Goal: Information Seeking & Learning: Learn about a topic

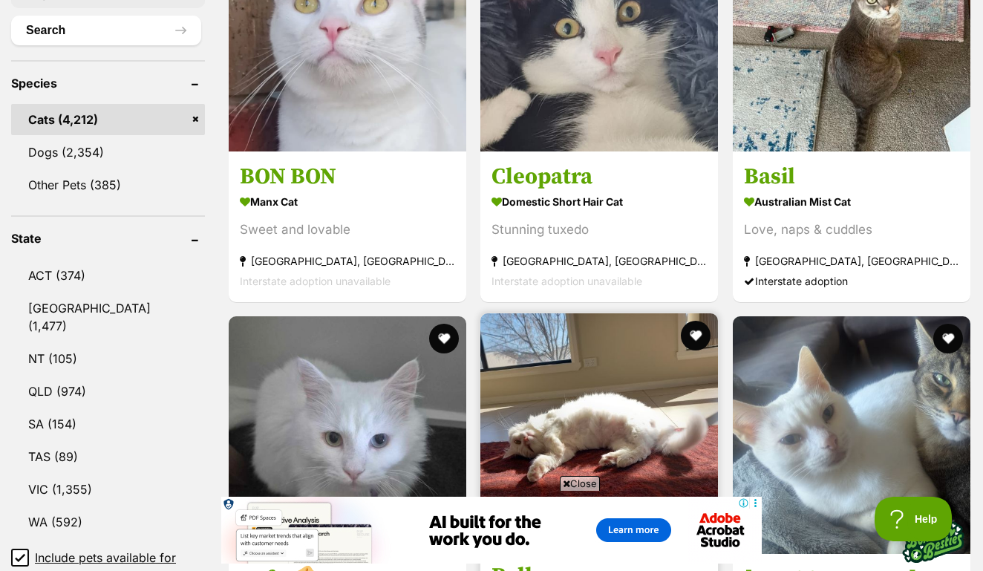
scroll to position [602, 0]
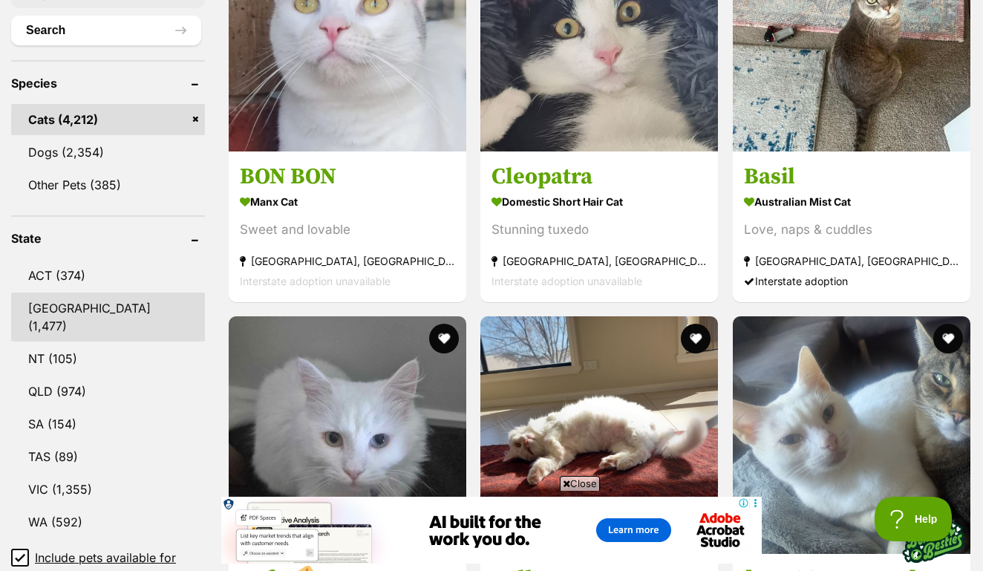
click at [74, 307] on link "NSW (1,477)" at bounding box center [108, 317] width 194 height 49
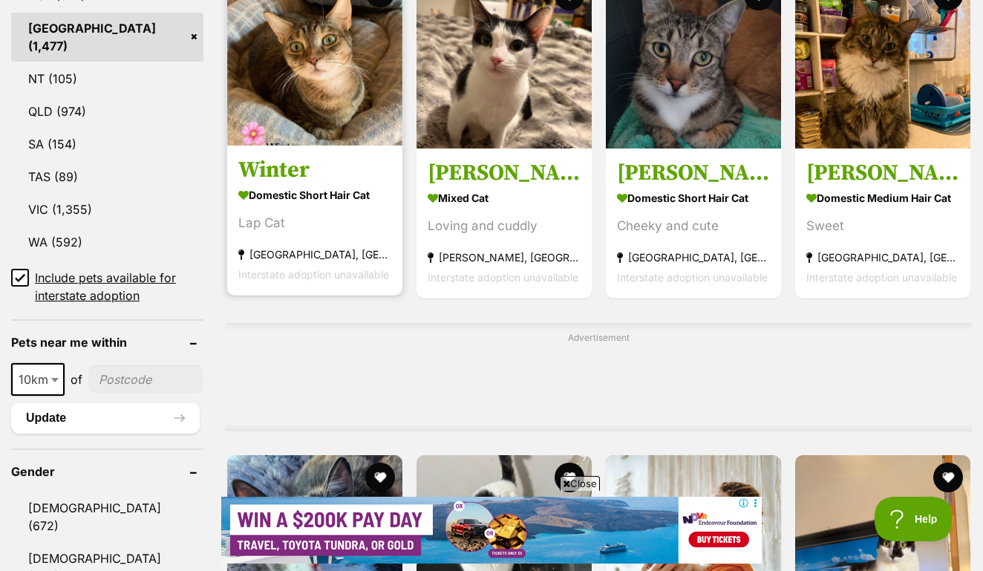
scroll to position [899, 0]
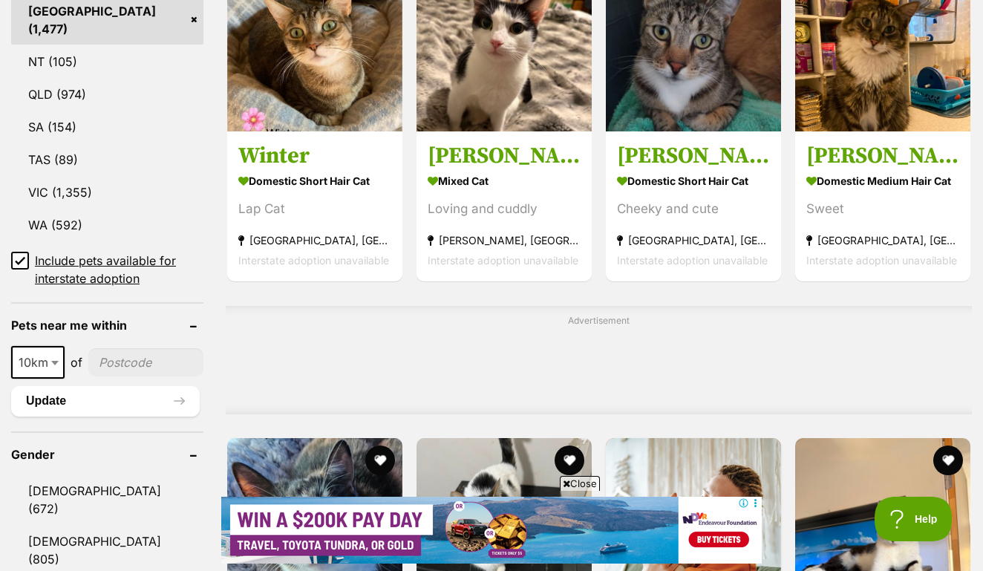
click at [132, 348] on input"] "postcode" at bounding box center [145, 362] width 115 height 28
type input"] "2257"
click at [55, 361] on b at bounding box center [54, 363] width 7 height 4
select select "25"
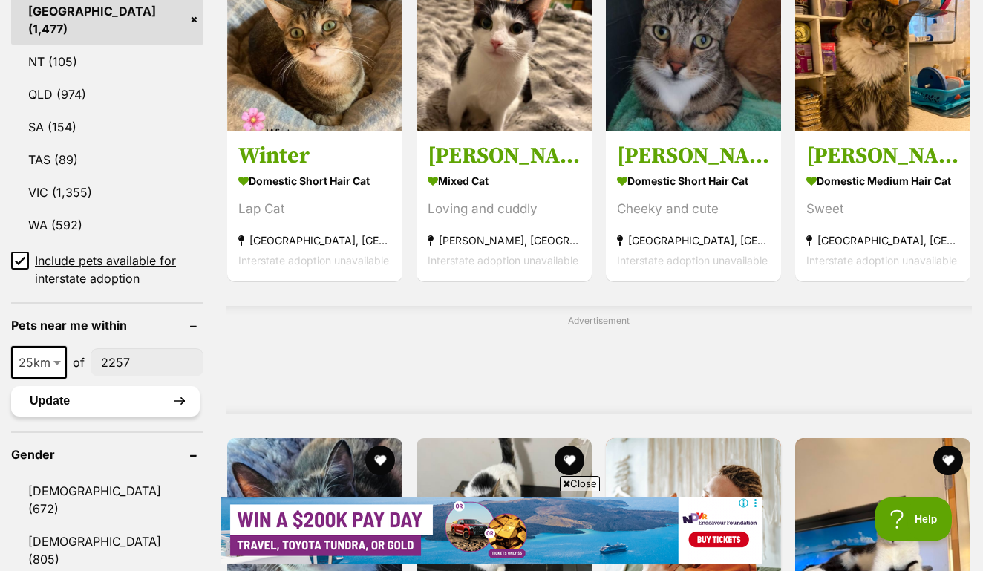
click at [73, 386] on button "Update" at bounding box center [105, 401] width 189 height 30
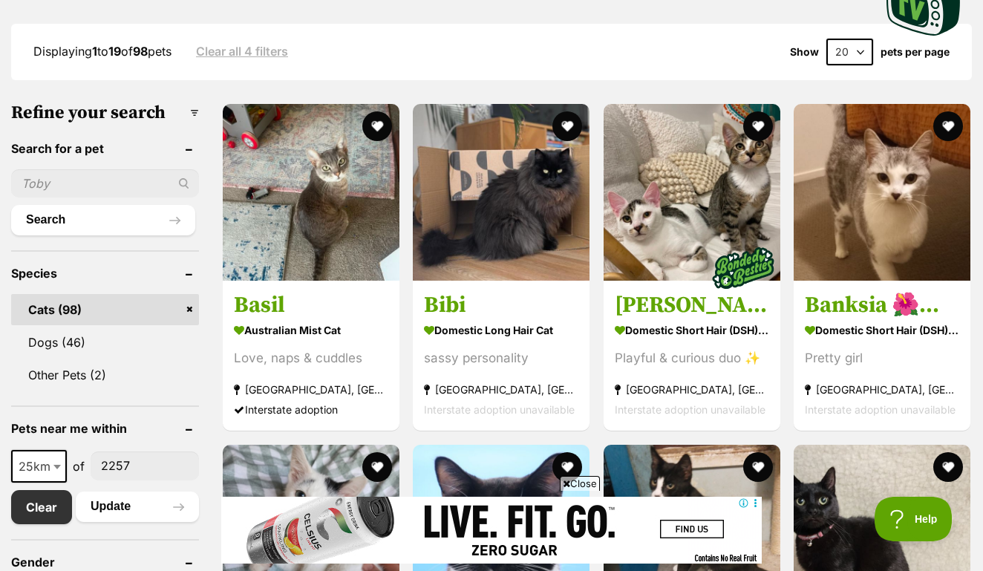
scroll to position [408, 0]
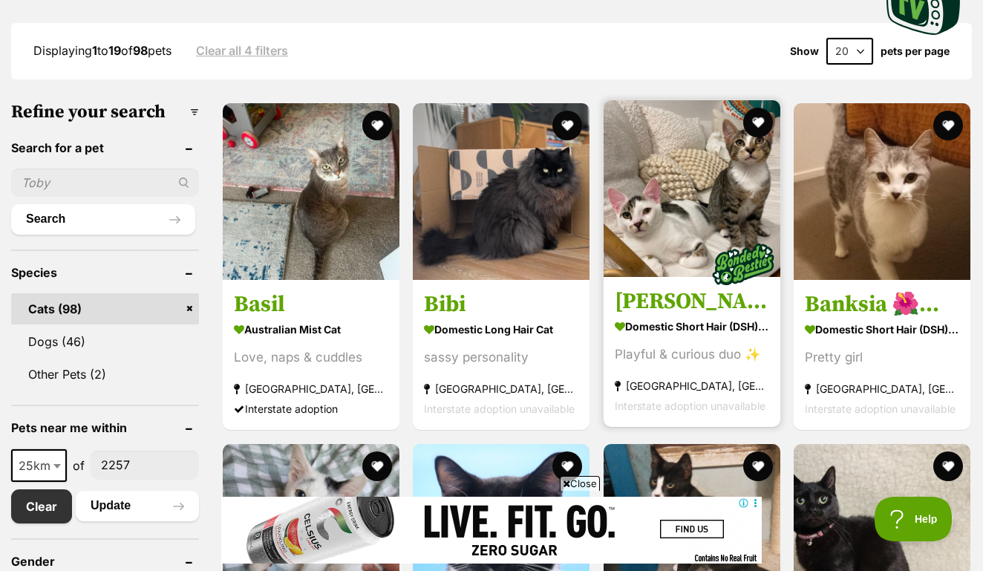
click at [674, 156] on img at bounding box center [692, 188] width 177 height 177
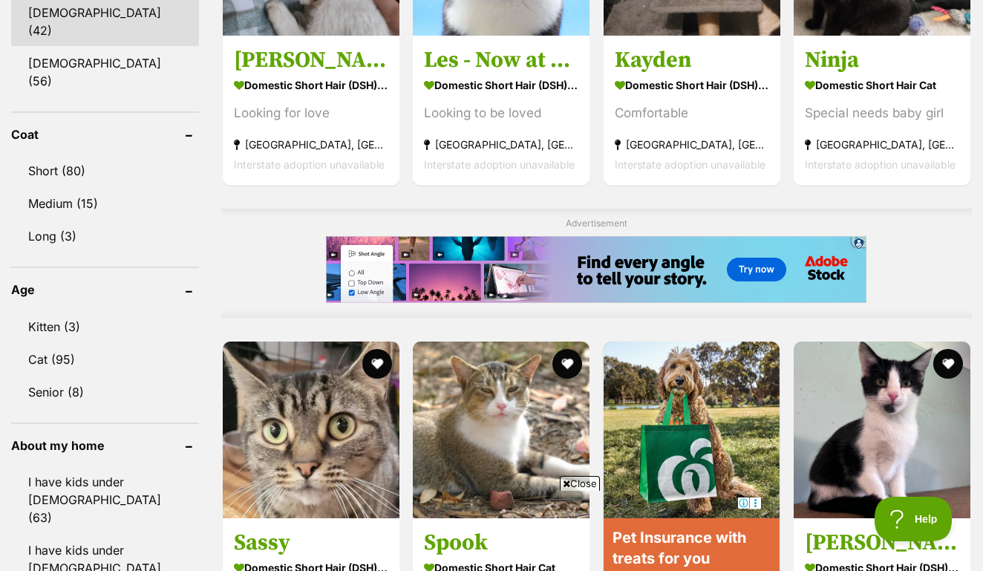
scroll to position [995, 0]
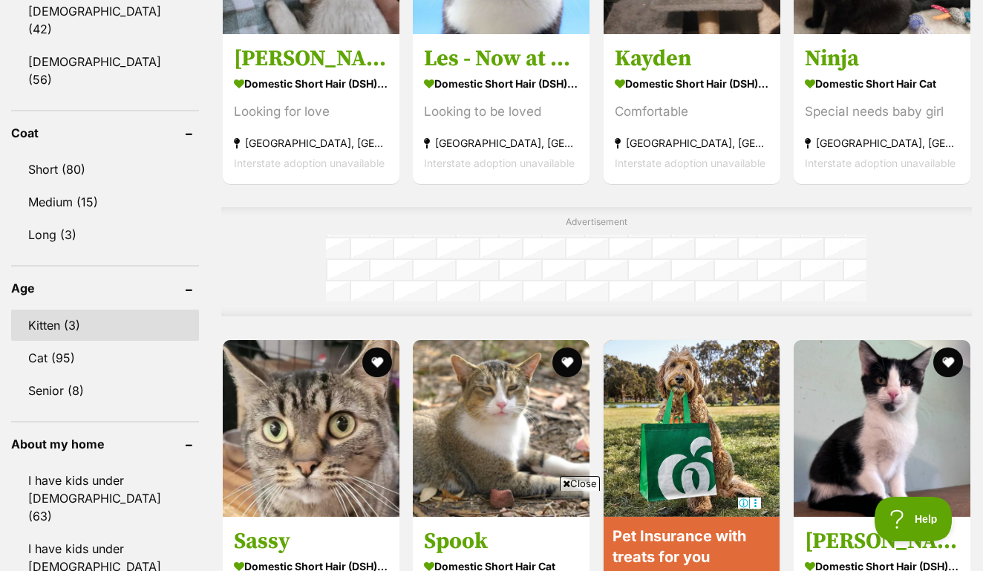
click at [51, 310] on link "Kitten (3)" at bounding box center [105, 325] width 188 height 31
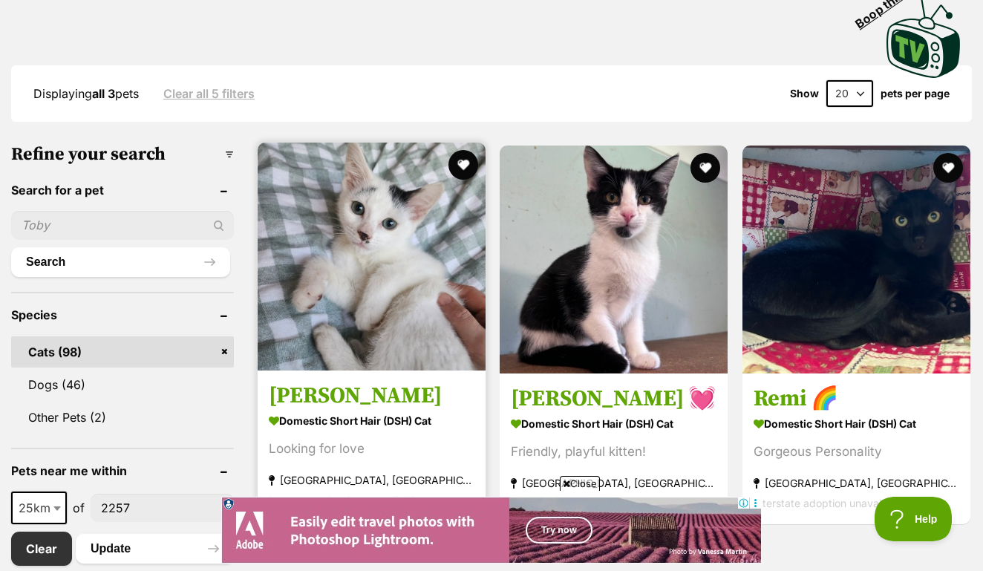
click at [400, 276] on img at bounding box center [372, 257] width 228 height 228
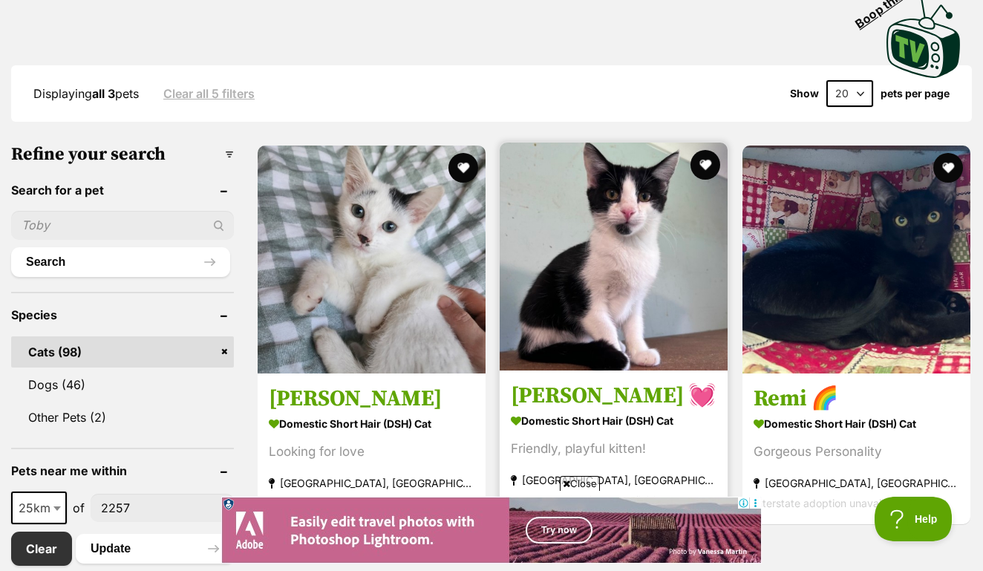
click at [561, 183] on img at bounding box center [614, 257] width 228 height 228
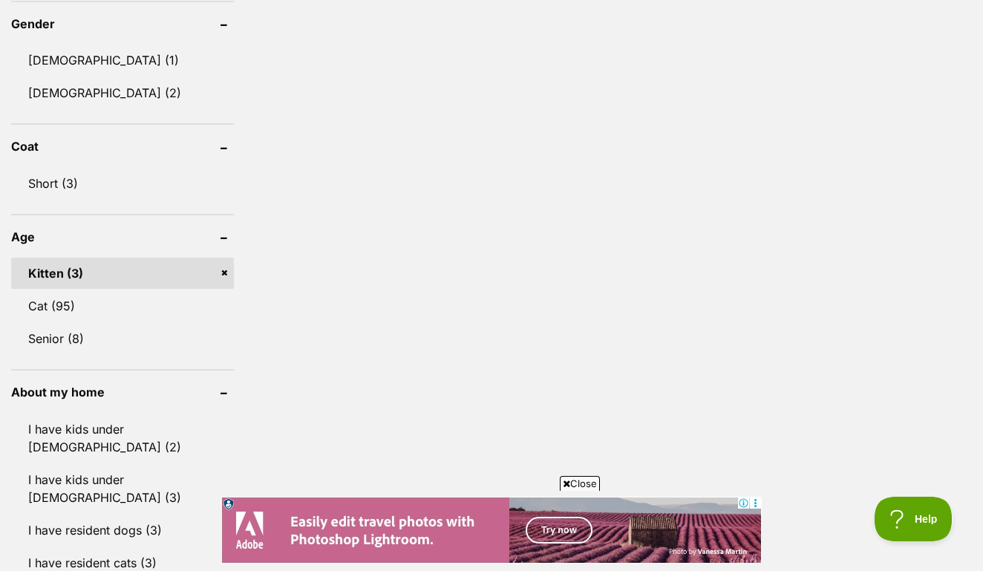
scroll to position [974, 0]
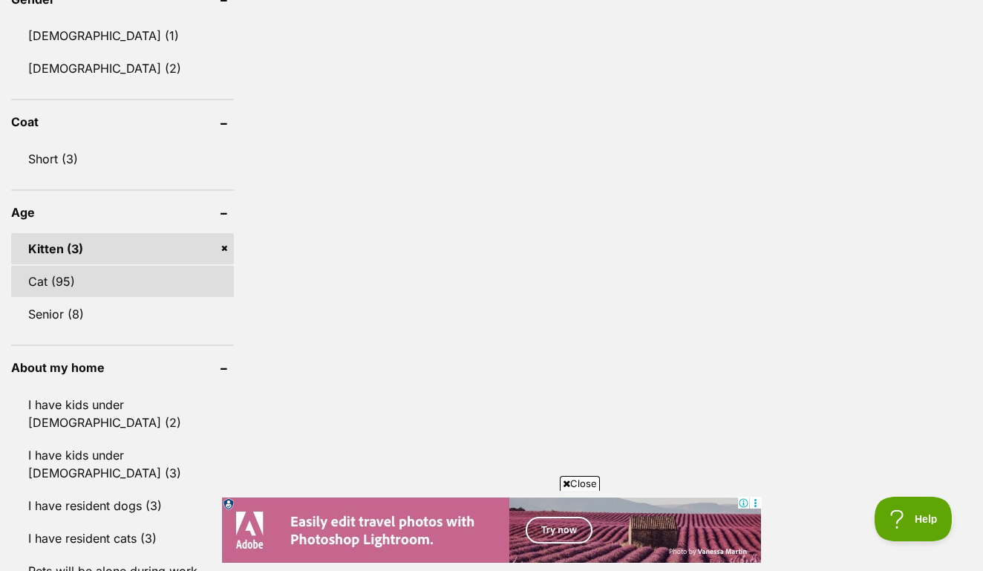
click at [57, 266] on link "Cat (95)" at bounding box center [122, 281] width 223 height 31
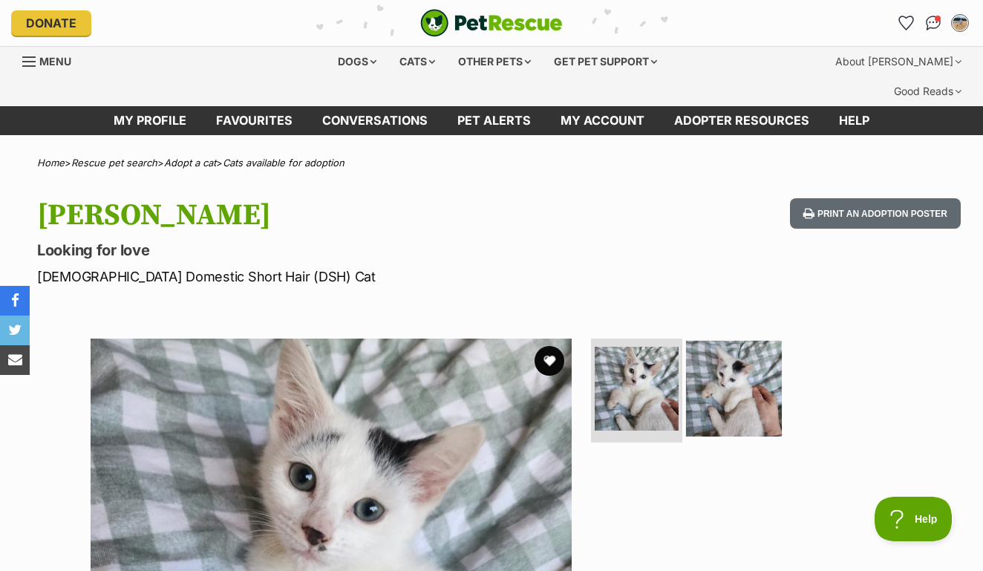
click at [726, 341] on img at bounding box center [734, 389] width 96 height 96
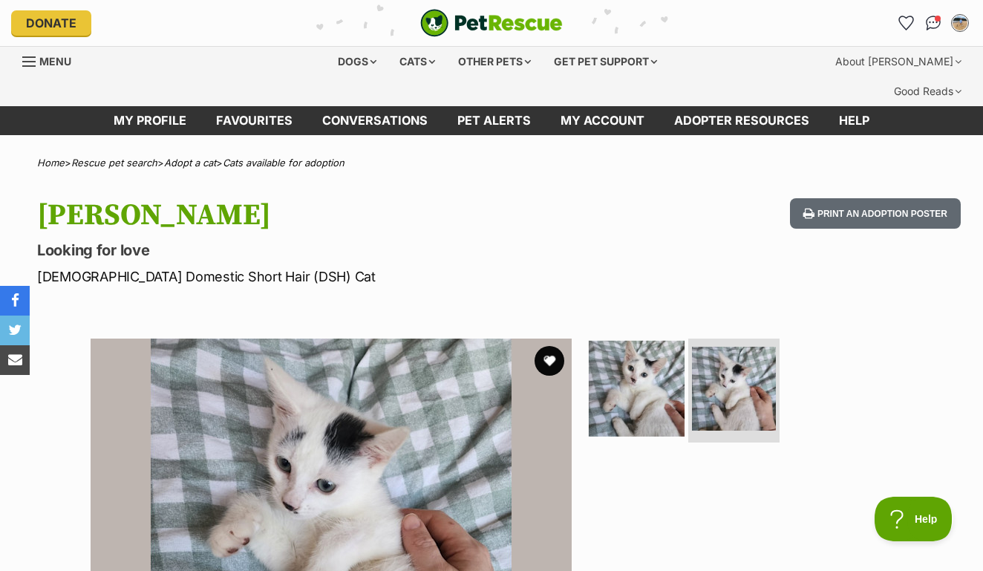
click at [651, 363] on img at bounding box center [637, 389] width 96 height 96
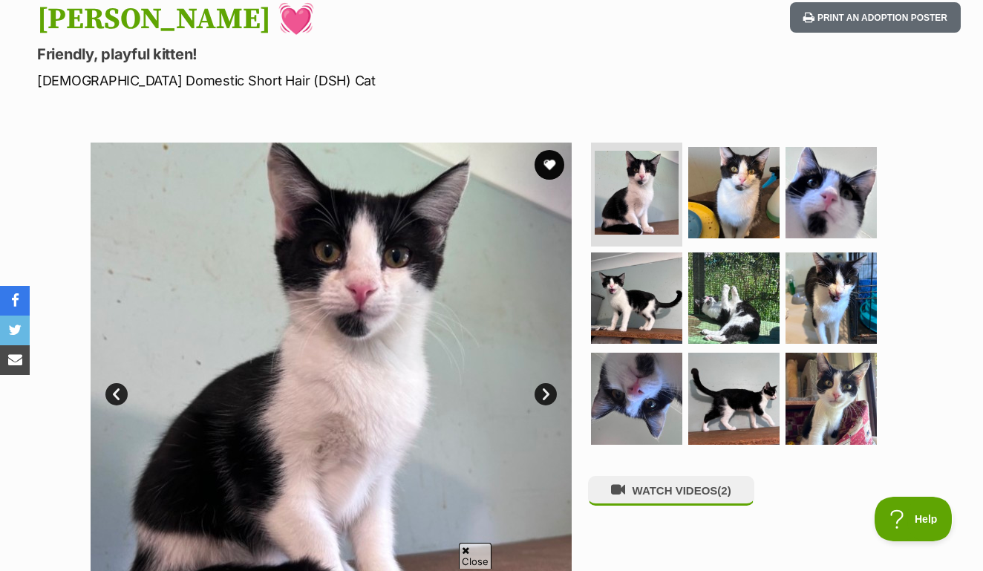
scroll to position [198, 0]
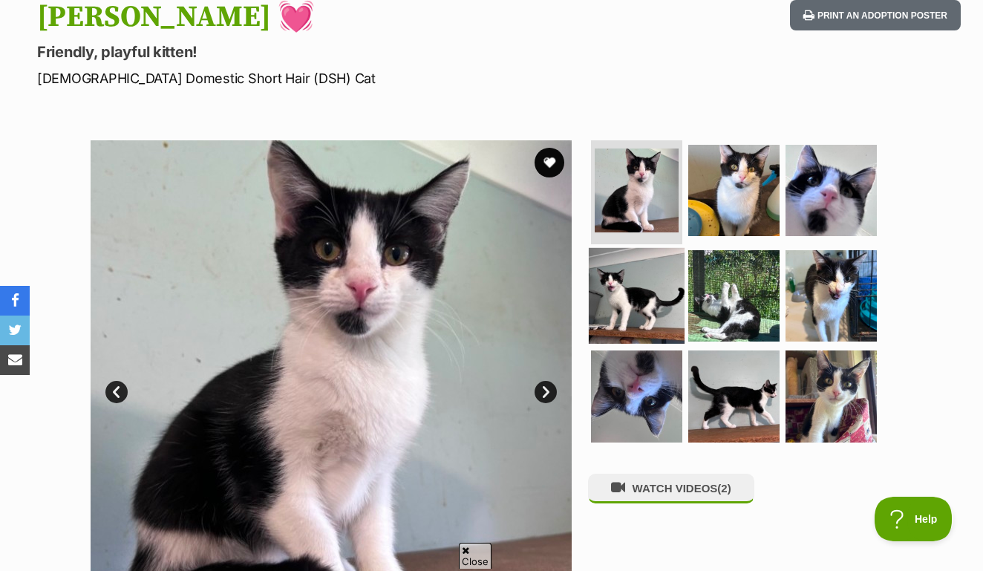
click at [643, 247] on img at bounding box center [637, 295] width 96 height 96
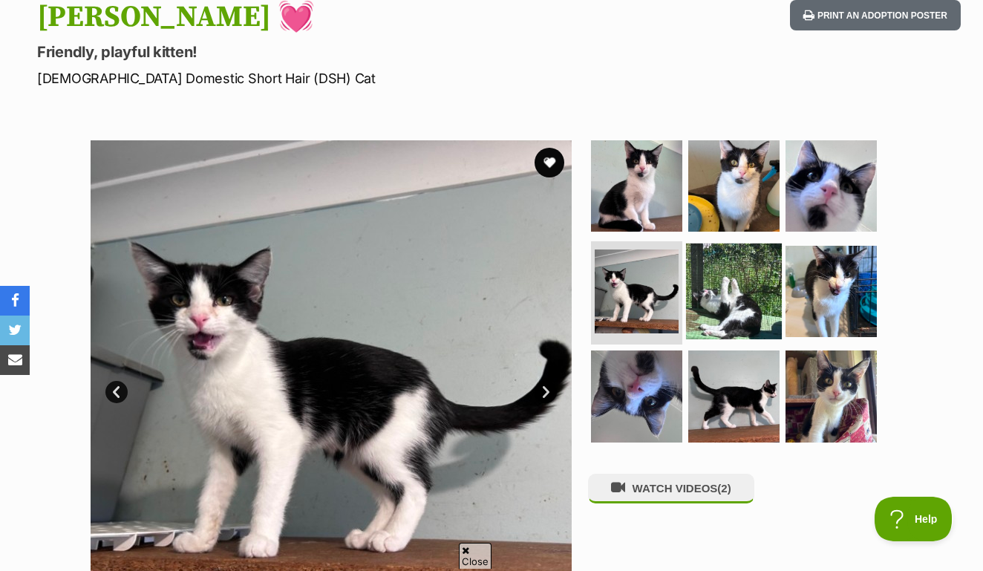
scroll to position [0, 0]
click at [744, 252] on img at bounding box center [734, 291] width 96 height 96
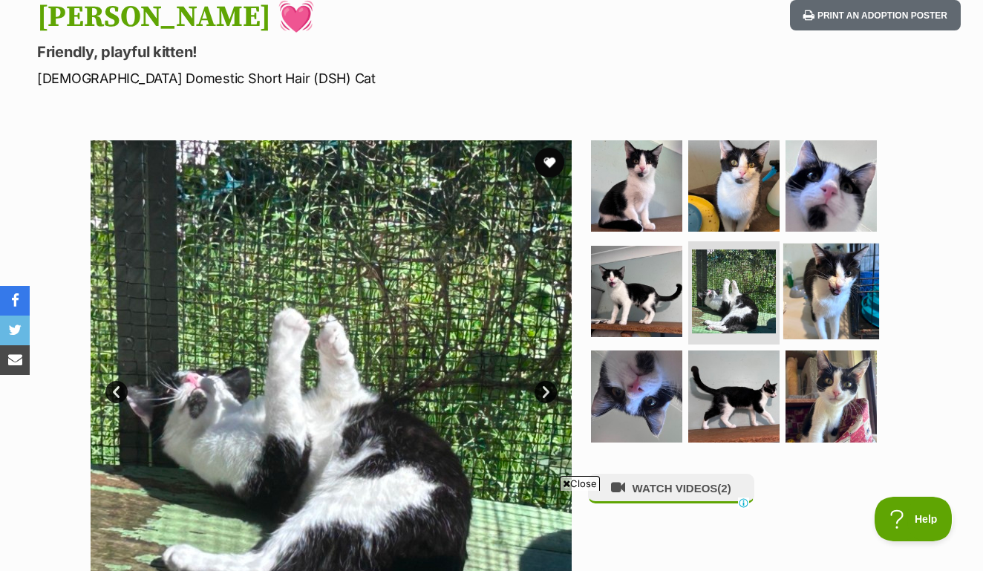
click at [812, 250] on img at bounding box center [832, 291] width 96 height 96
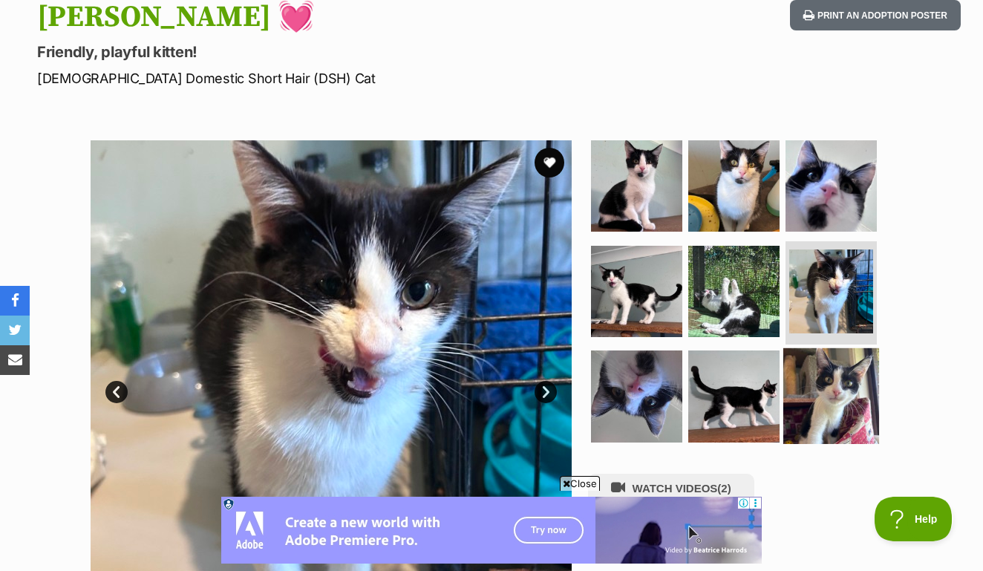
click at [824, 353] on img at bounding box center [832, 396] width 96 height 96
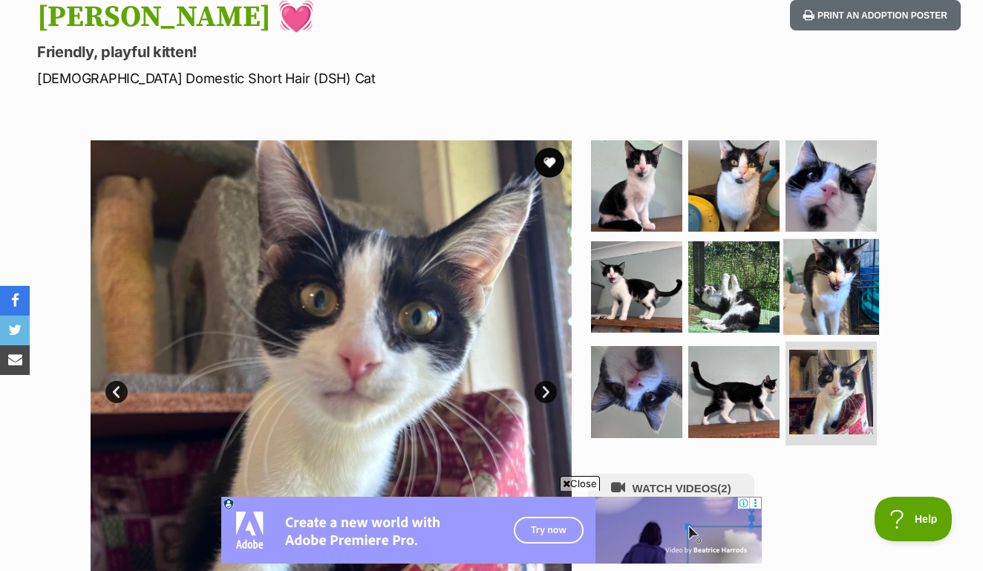
click at [819, 279] on img at bounding box center [832, 286] width 96 height 96
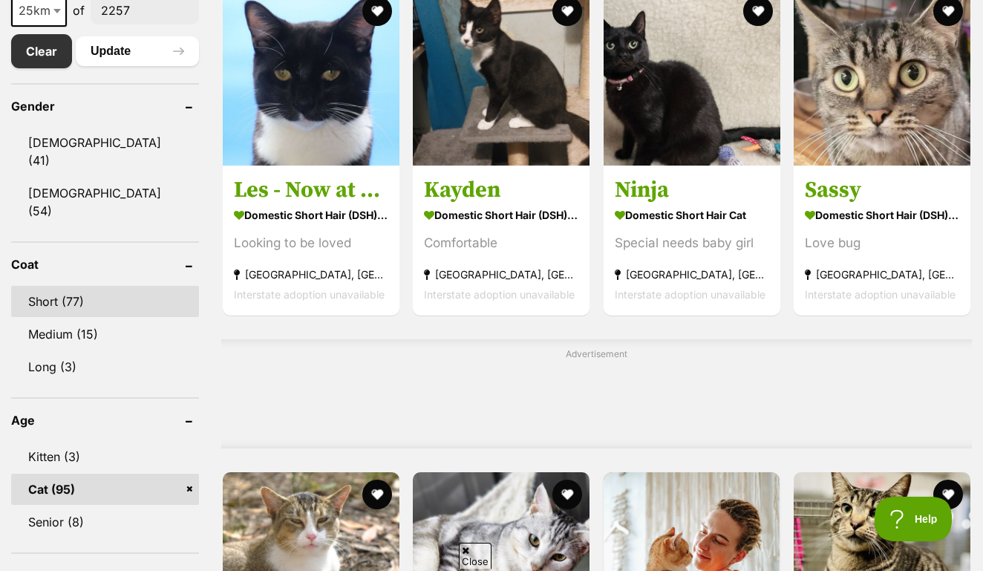
click at [34, 286] on link "Short (77)" at bounding box center [105, 301] width 188 height 31
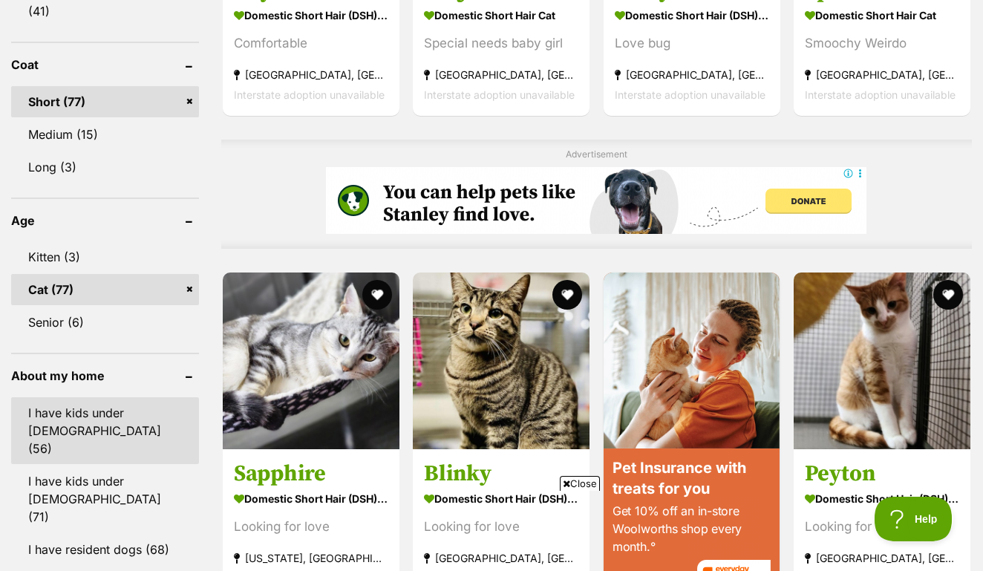
click at [94, 397] on link "I have kids under 5 years old (56)" at bounding box center [105, 430] width 188 height 67
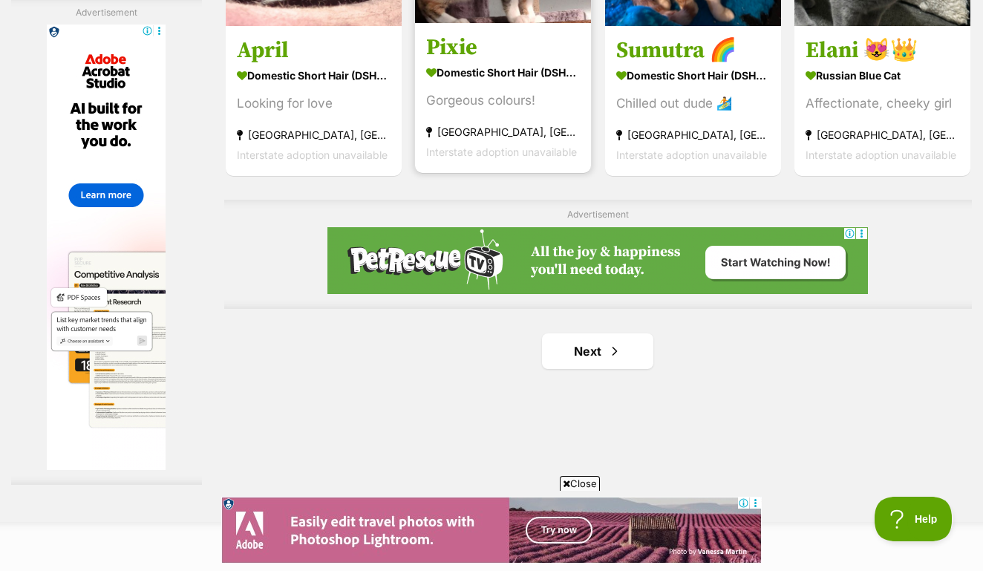
scroll to position [2319, 0]
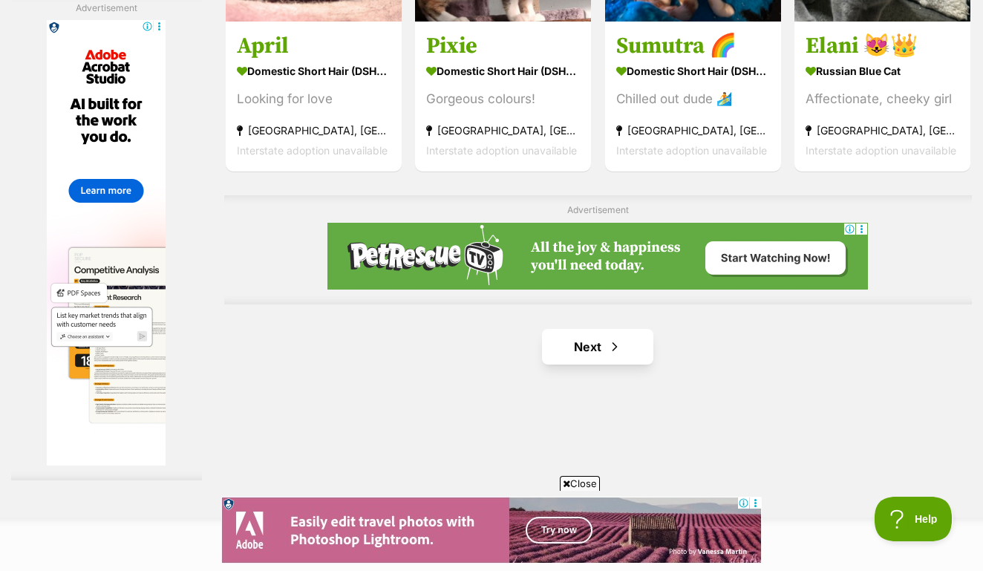
click at [579, 365] on link "Next" at bounding box center [597, 347] width 111 height 36
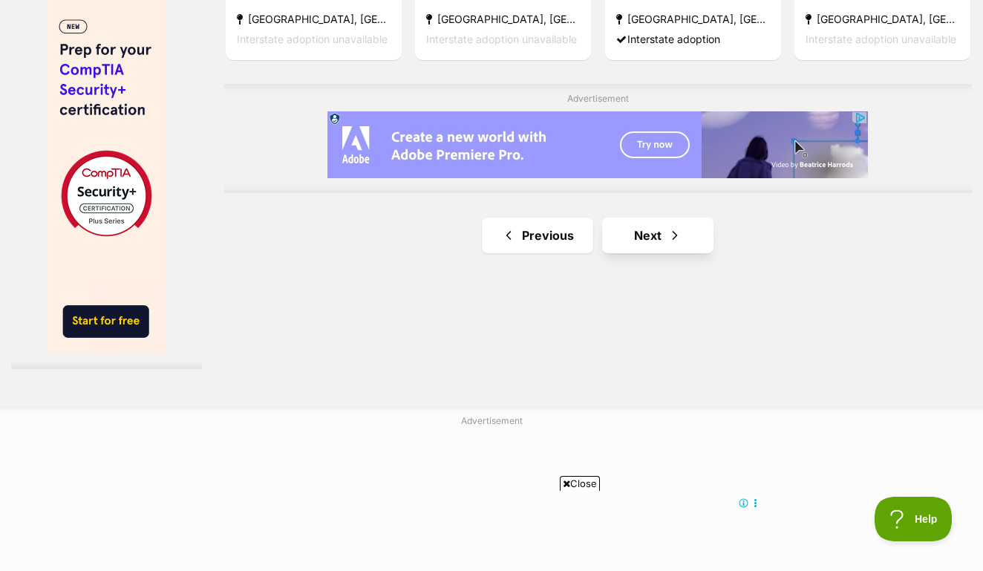
click at [668, 244] on span "Next page" at bounding box center [675, 236] width 15 height 18
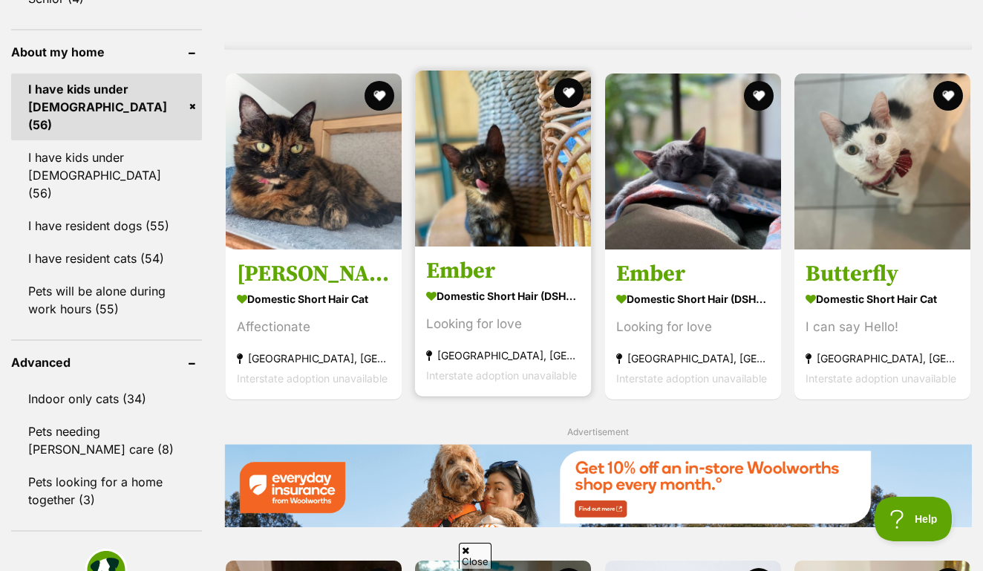
scroll to position [1368, 0]
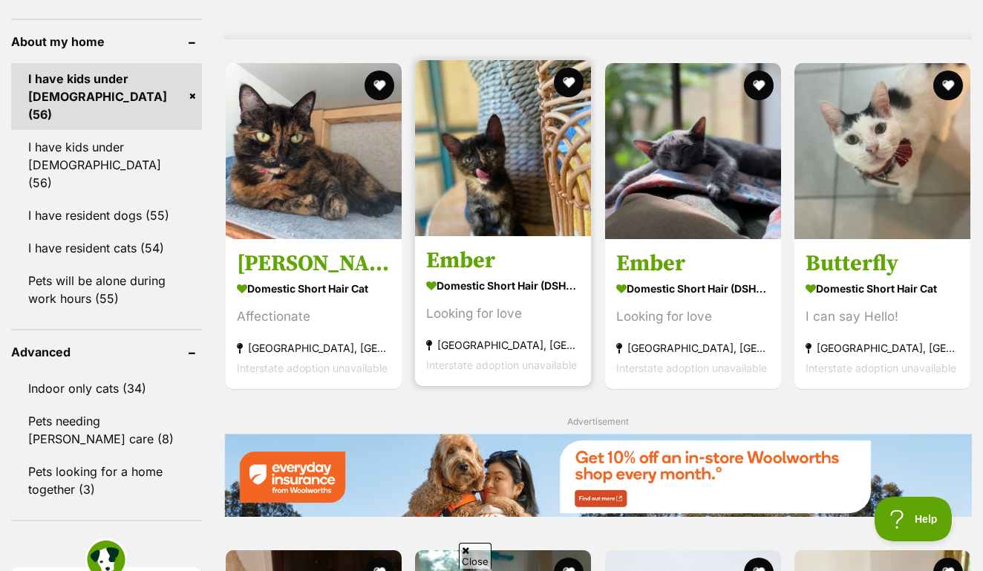
click at [483, 201] on img at bounding box center [503, 148] width 176 height 176
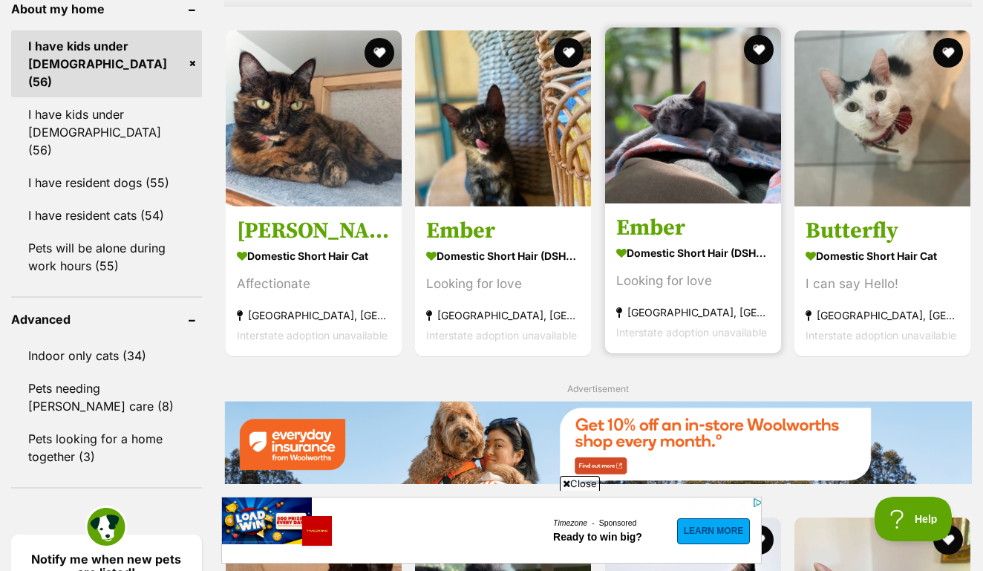
scroll to position [0, 0]
click at [671, 135] on img at bounding box center [693, 115] width 176 height 176
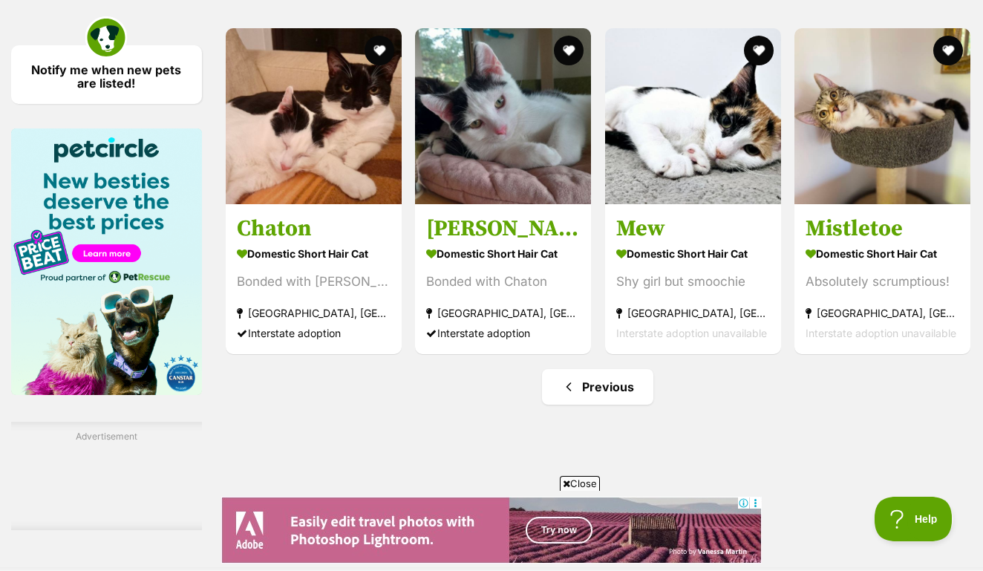
scroll to position [1889, 0]
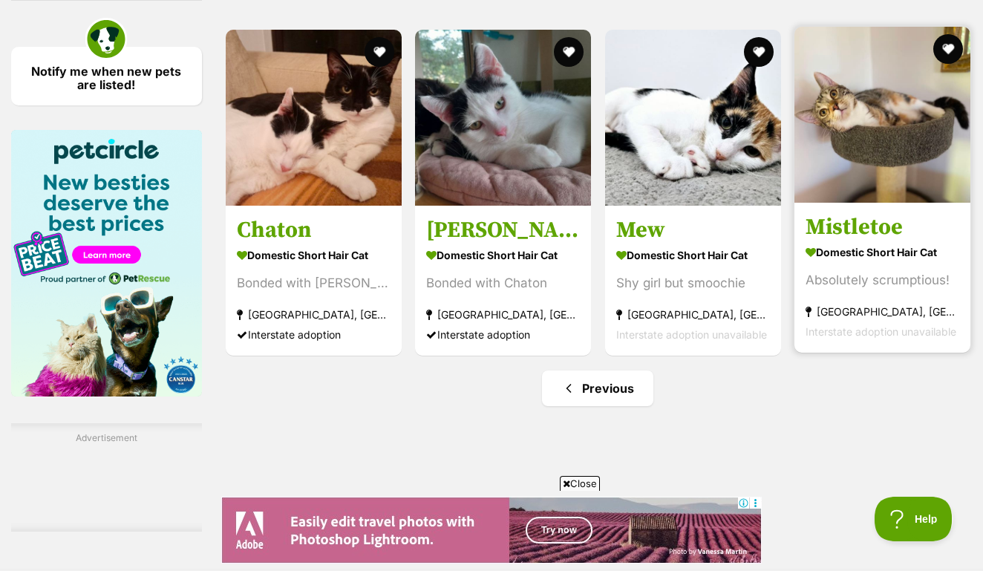
click at [906, 143] on img at bounding box center [883, 115] width 176 height 176
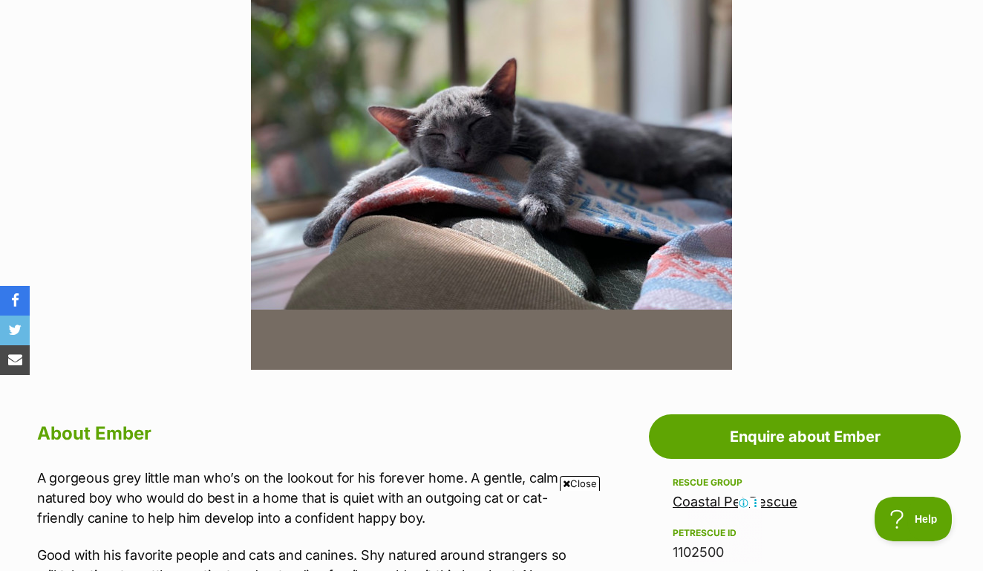
scroll to position [472, 0]
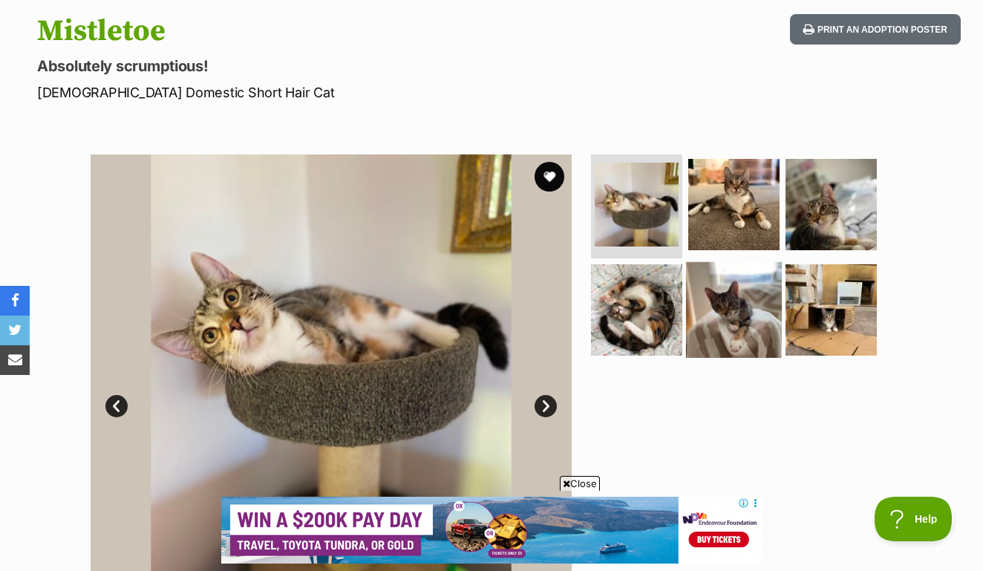
click at [757, 279] on img at bounding box center [734, 309] width 96 height 96
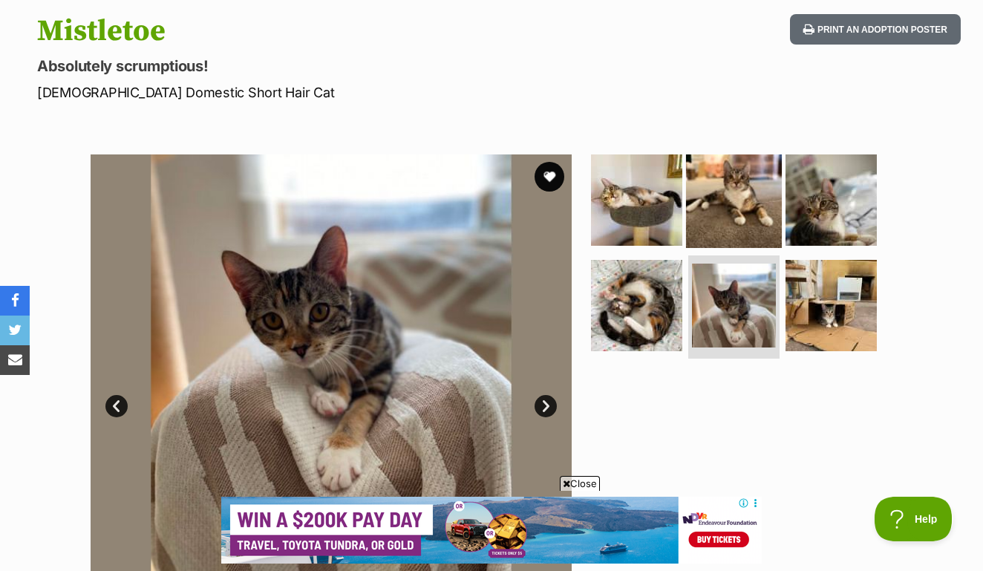
click at [745, 152] on img at bounding box center [734, 200] width 96 height 96
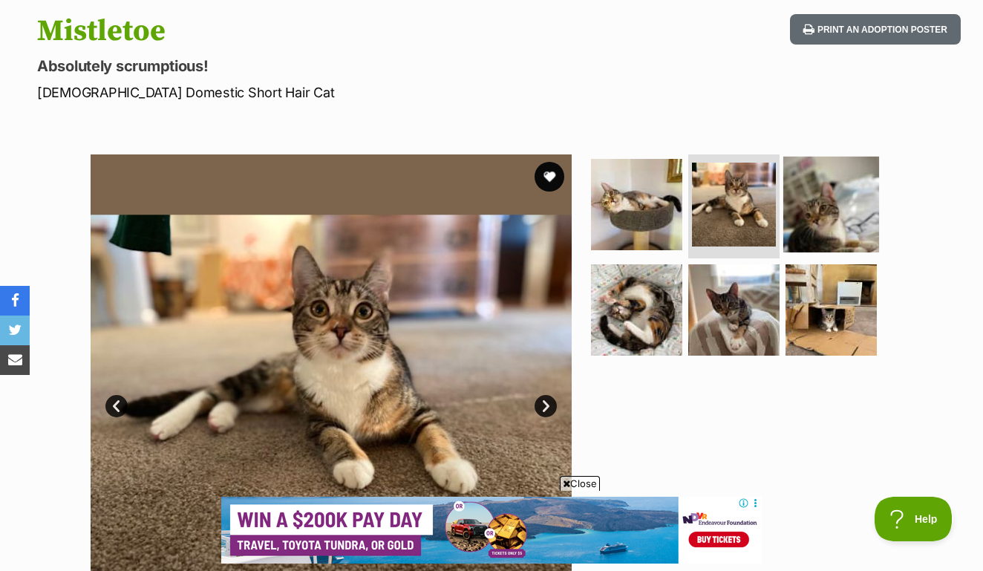
click at [840, 177] on img at bounding box center [832, 205] width 96 height 96
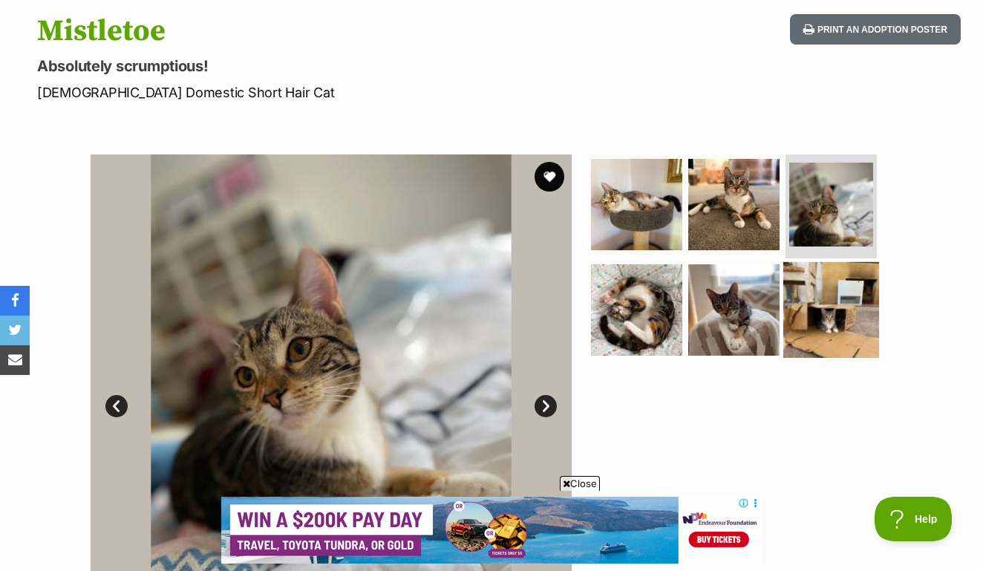
click at [833, 289] on img at bounding box center [832, 309] width 96 height 96
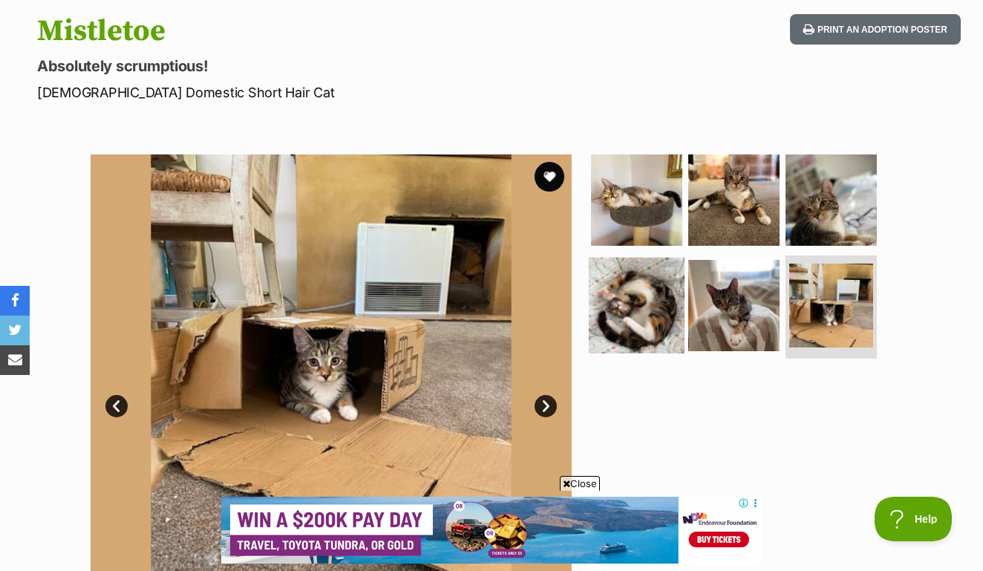
click at [636, 273] on img at bounding box center [637, 305] width 96 height 96
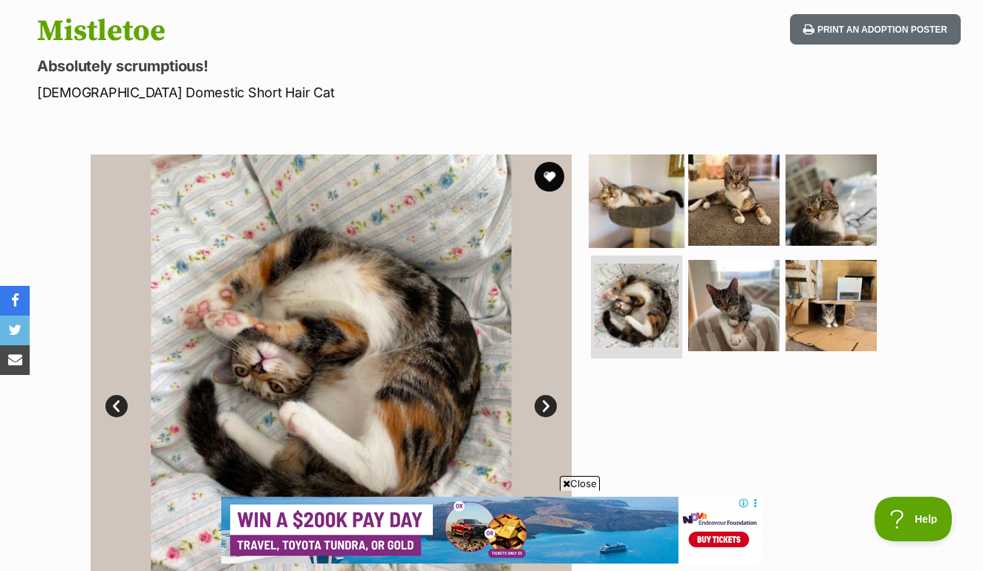
click at [632, 152] on img at bounding box center [637, 200] width 96 height 96
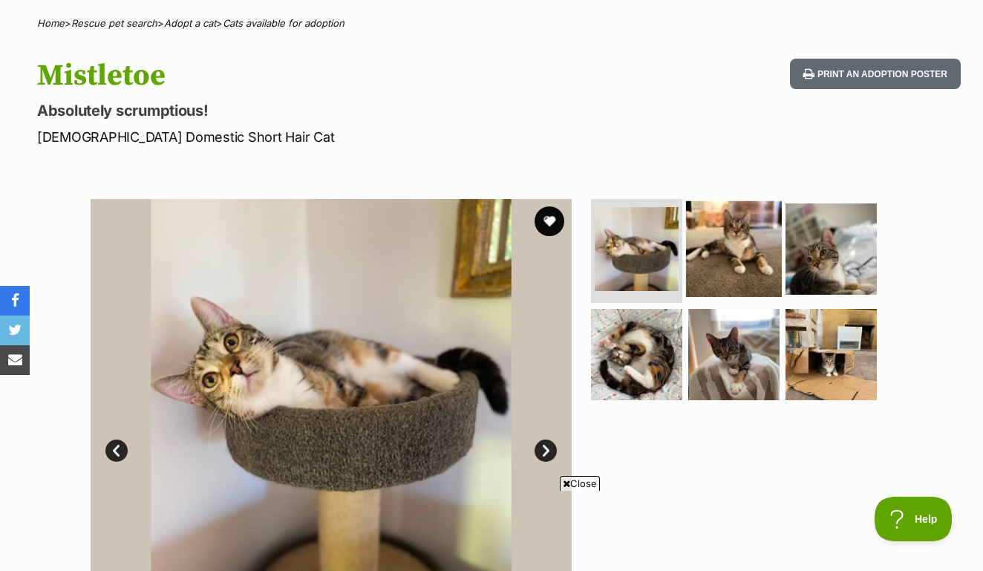
click at [723, 207] on img at bounding box center [734, 249] width 96 height 96
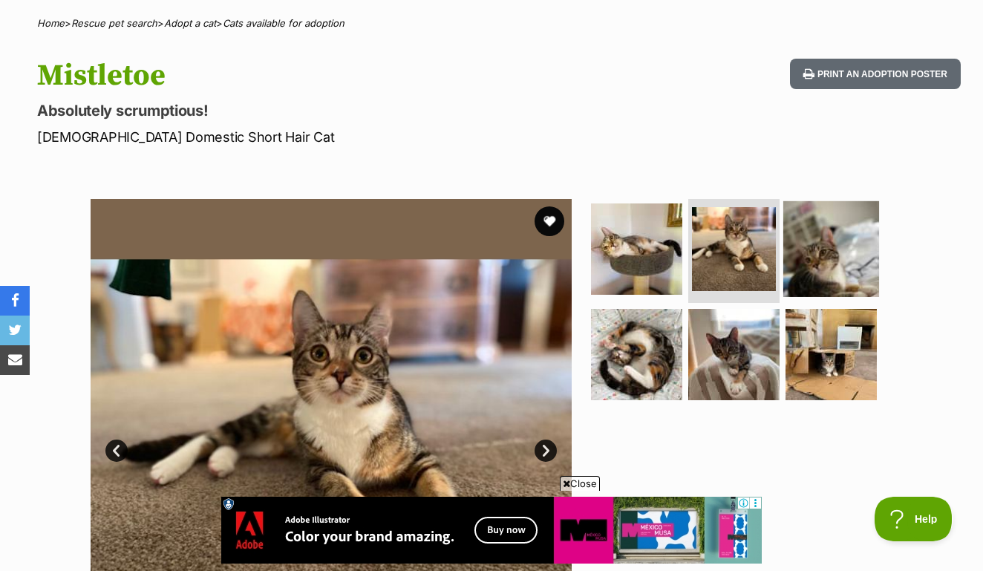
click at [845, 212] on img at bounding box center [832, 249] width 96 height 96
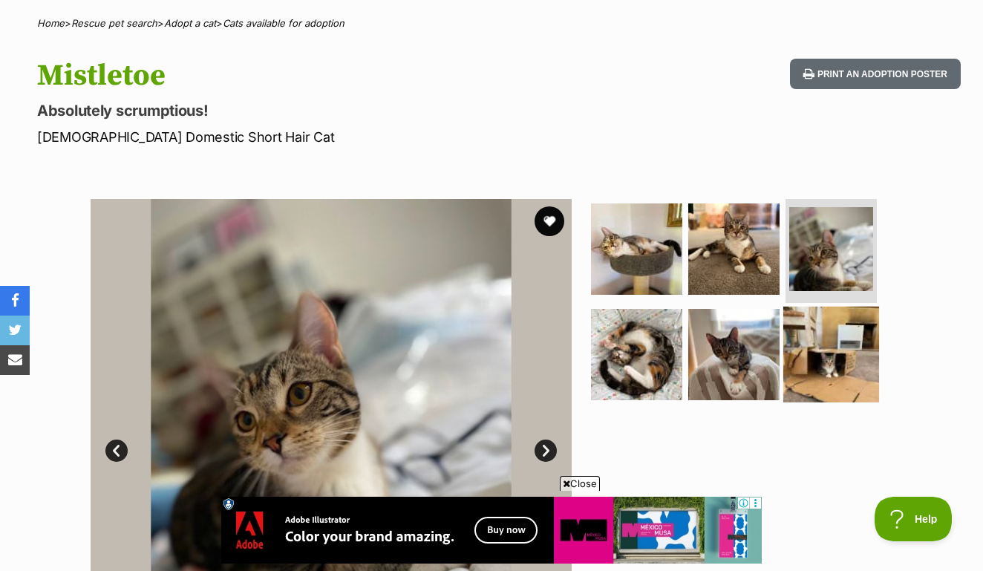
click at [837, 336] on img at bounding box center [832, 354] width 96 height 96
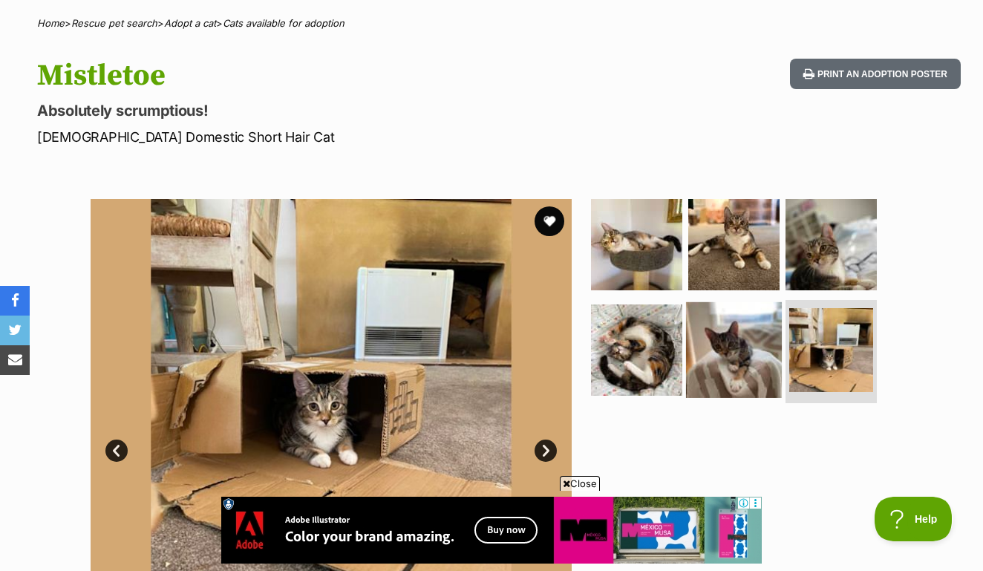
click at [723, 339] on img at bounding box center [734, 350] width 96 height 96
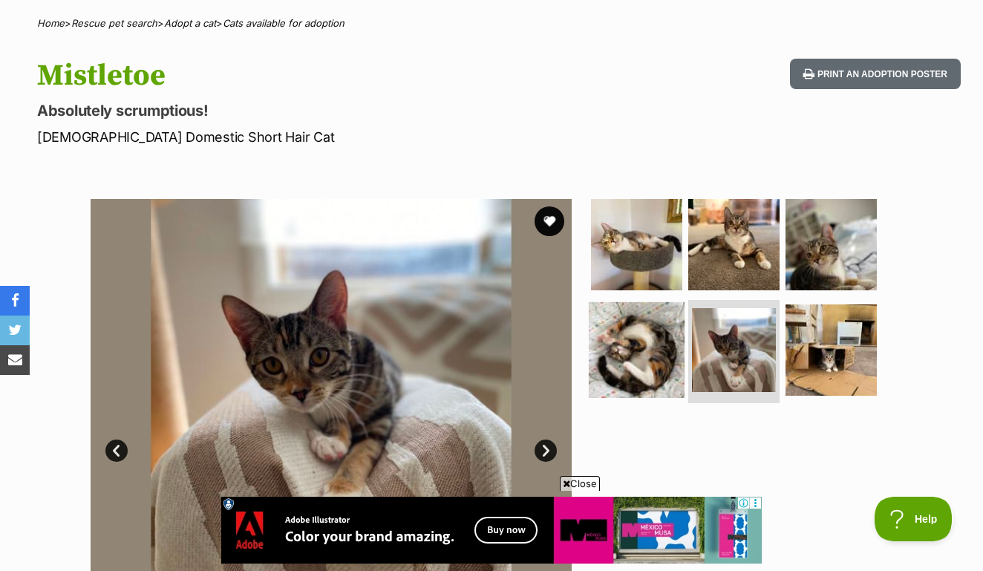
click at [649, 336] on img at bounding box center [637, 350] width 96 height 96
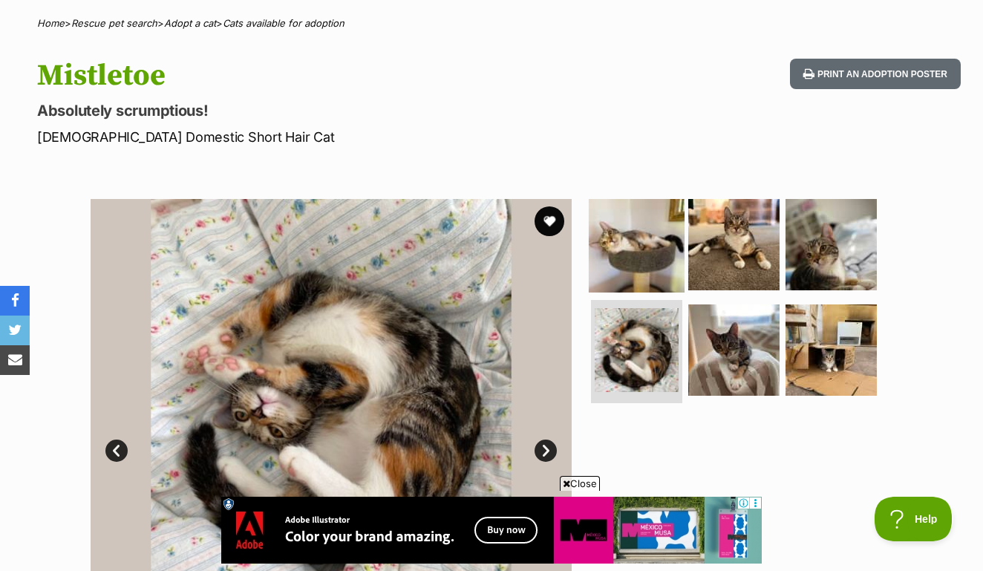
click at [618, 201] on img at bounding box center [637, 245] width 96 height 96
